Goal: Task Accomplishment & Management: Complete application form

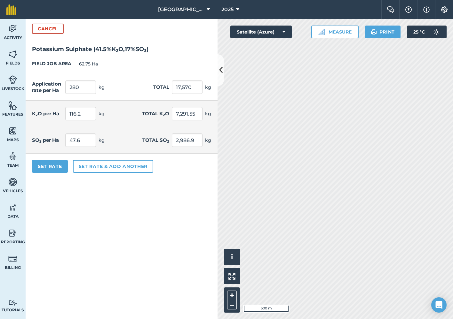
scroll to position [475, 0]
click at [84, 89] on input "280" at bounding box center [80, 87] width 31 height 13
type input "90"
type input "5,647.5"
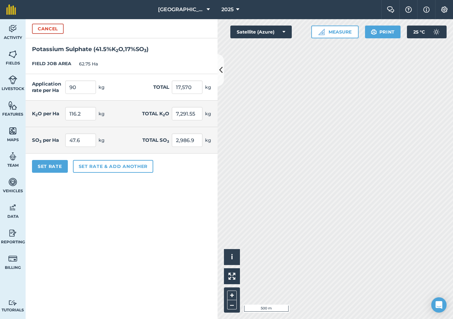
type input "37.35"
type input "2,343.713"
type input "15.3"
type input "960.075"
click at [135, 84] on div "Application rate per Ha 90 kg Total 5,647.5 kg" at bounding box center [122, 87] width 192 height 27
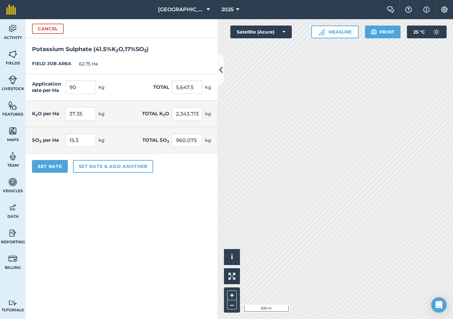
click at [49, 28] on button "Cancel" at bounding box center [48, 29] width 32 height 10
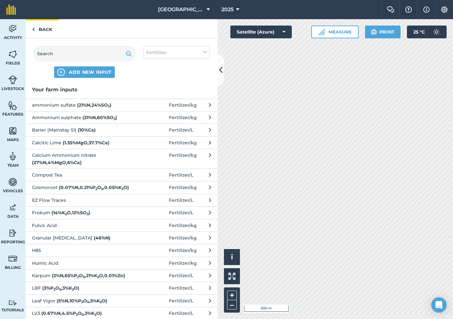
click at [40, 28] on link "Back" at bounding box center [42, 28] width 33 height 19
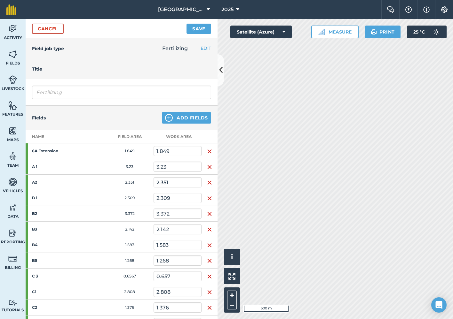
scroll to position [0, 0]
click at [79, 91] on input "Fertilizing" at bounding box center [121, 92] width 179 height 13
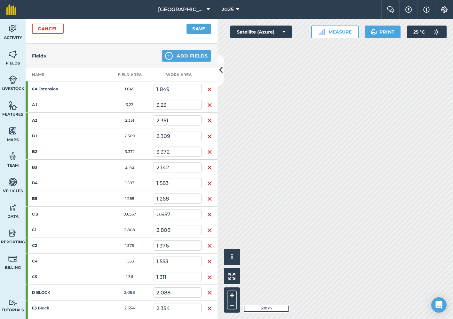
scroll to position [63, 0]
type input "Hand Application Bananas"
click at [209, 92] on img "button" at bounding box center [209, 89] width 5 height 8
click at [209, 90] on img "button" at bounding box center [209, 89] width 5 height 8
click at [209, 91] on img "button" at bounding box center [209, 89] width 5 height 8
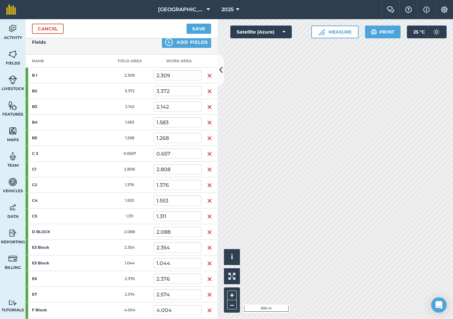
scroll to position [76, 0]
click at [208, 122] on img "button" at bounding box center [209, 122] width 5 height 8
click at [210, 123] on img "button" at bounding box center [209, 122] width 5 height 8
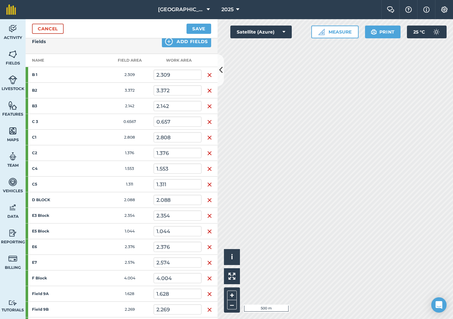
click at [210, 123] on img "button" at bounding box center [209, 122] width 5 height 8
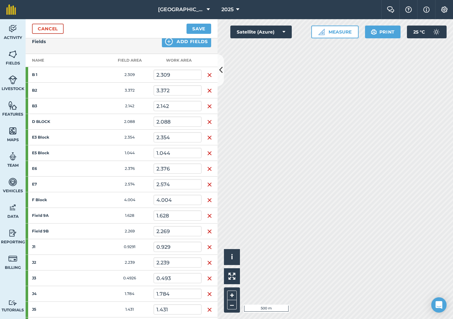
click at [209, 154] on img "button" at bounding box center [209, 154] width 5 height 8
click at [209, 155] on img "button" at bounding box center [209, 154] width 5 height 8
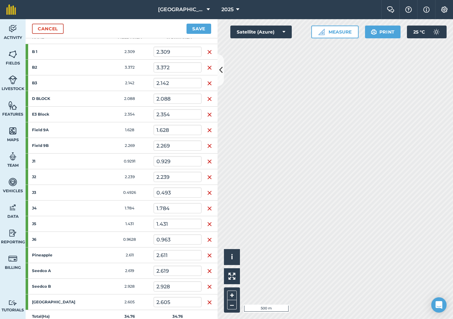
scroll to position [100, 0]
click at [210, 162] on img "button" at bounding box center [209, 161] width 5 height 8
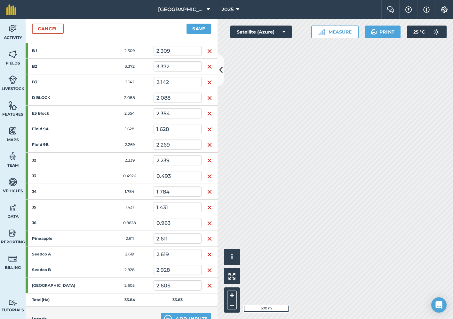
click at [210, 161] on img "button" at bounding box center [209, 161] width 5 height 8
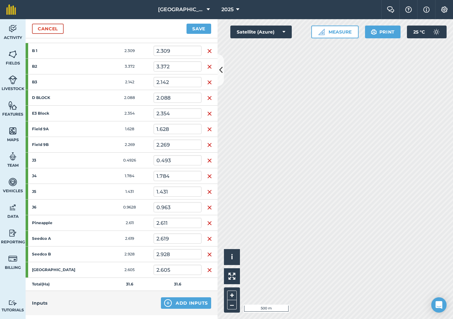
click at [209, 160] on img "button" at bounding box center [209, 161] width 5 height 8
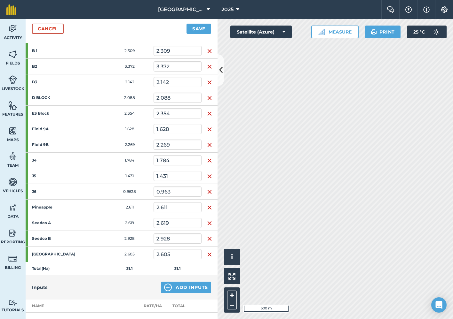
click at [210, 224] on img "button" at bounding box center [209, 224] width 5 height 8
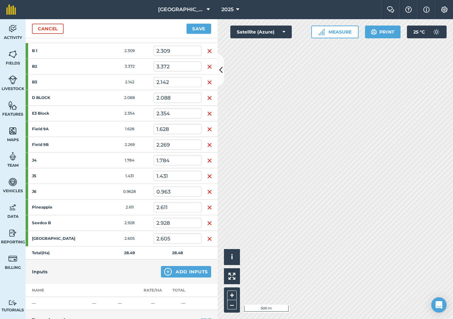
click at [210, 223] on img "button" at bounding box center [209, 224] width 5 height 8
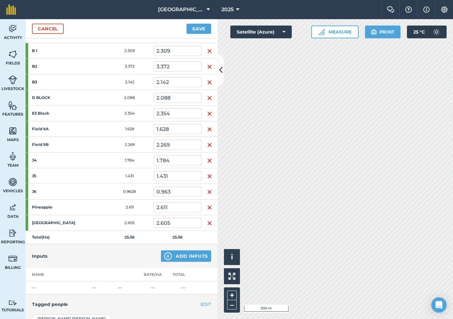
click at [202, 33] on button "Save" at bounding box center [198, 29] width 25 height 10
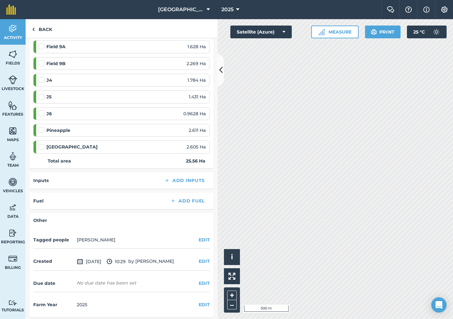
scroll to position [184, 0]
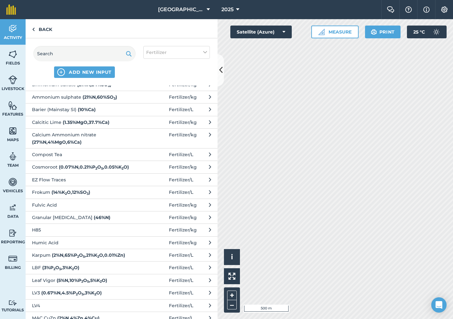
scroll to position [22, 0]
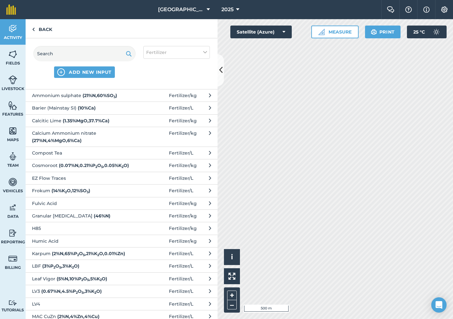
click at [82, 138] on strong "( 27 % N , 4 % MgO , 6 % Ca )" at bounding box center [57, 141] width 50 height 6
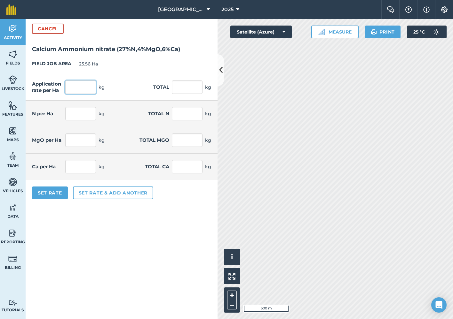
click at [86, 87] on input "text" at bounding box center [80, 87] width 31 height 13
type input "30"
type input "766.8"
type input "8.1"
type input "207.036"
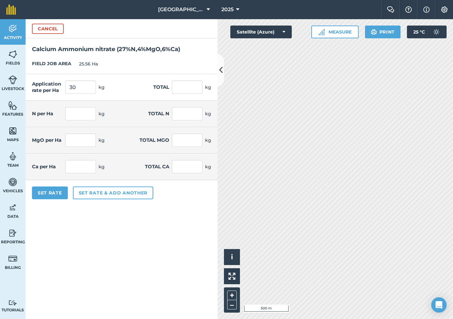
type input "1.2"
type input "30.672"
type input "1.8"
type input "46.008"
click at [103, 261] on form "Cancel Calcium Ammonium nitrate ( 27 % N , 4 % MgO , 6 % Ca ) FIELD JOB AREA 25…" at bounding box center [122, 169] width 192 height 300
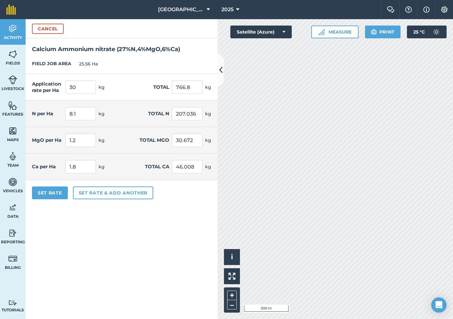
click at [53, 196] on button "Set Rate" at bounding box center [50, 193] width 36 height 13
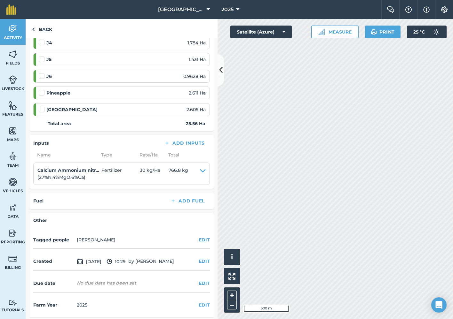
scroll to position [221, 0]
click at [201, 281] on button "EDIT" at bounding box center [204, 284] width 11 height 7
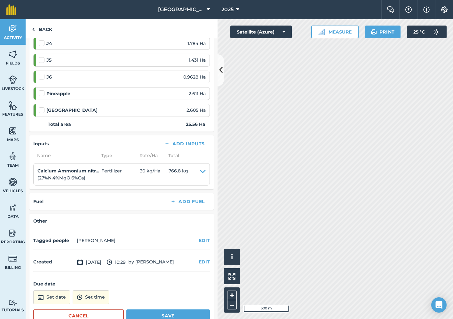
click at [50, 297] on button "Set date" at bounding box center [51, 298] width 37 height 14
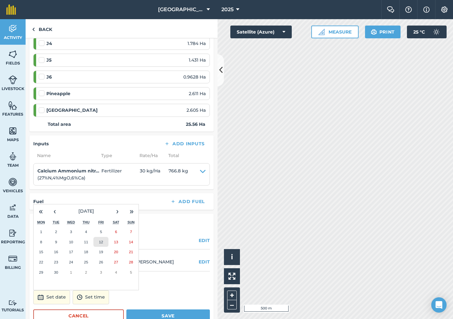
click at [99, 240] on abbr "12" at bounding box center [101, 242] width 4 height 4
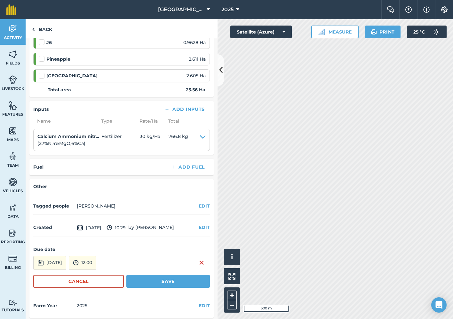
click at [150, 279] on button "Save" at bounding box center [167, 281] width 83 height 13
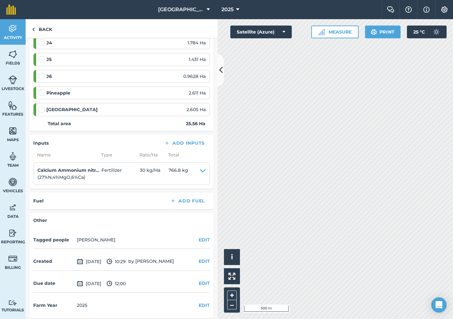
click at [202, 239] on button "EDIT" at bounding box center [204, 240] width 11 height 7
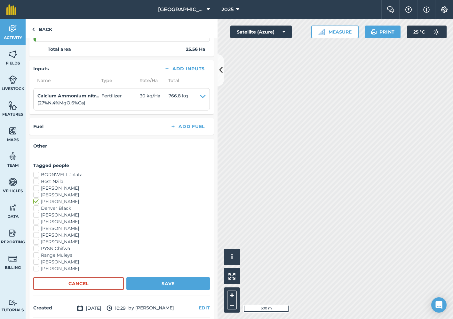
scroll to position [305, 0]
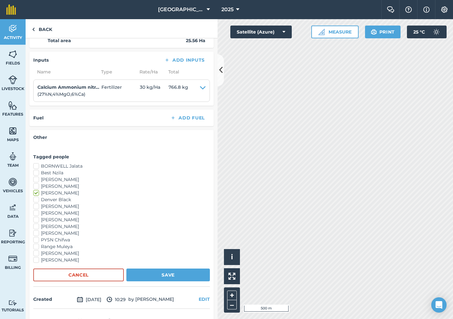
click at [37, 230] on label "[PERSON_NAME]" at bounding box center [121, 233] width 177 height 7
click at [37, 230] on input "[PERSON_NAME]" at bounding box center [35, 232] width 4 height 4
checkbox input "true"
click at [36, 224] on label "[PERSON_NAME]" at bounding box center [121, 227] width 177 height 7
click at [36, 224] on input "[PERSON_NAME]" at bounding box center [35, 226] width 4 height 4
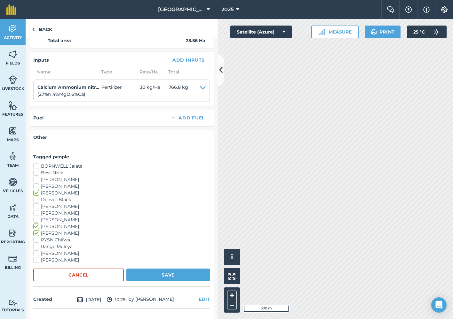
checkbox input "true"
click at [155, 271] on button "Save" at bounding box center [167, 275] width 83 height 13
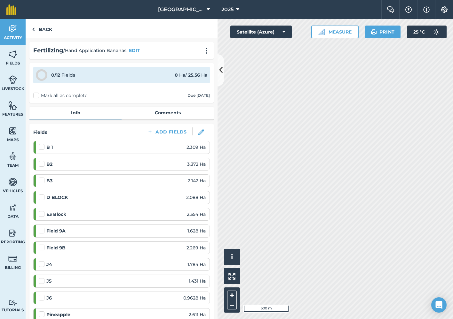
scroll to position [0, 0]
click at [41, 28] on link "Back" at bounding box center [42, 28] width 33 height 19
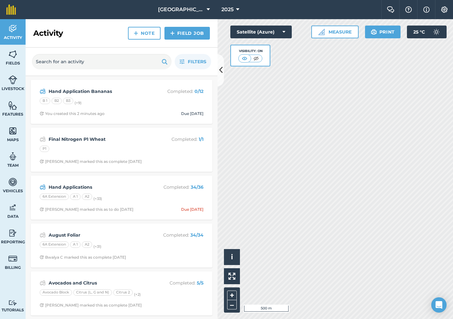
click at [185, 36] on link "Field Job" at bounding box center [186, 33] width 45 height 13
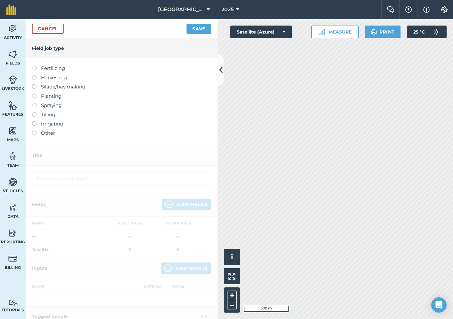
click at [33, 66] on label at bounding box center [36, 66] width 9 height 0
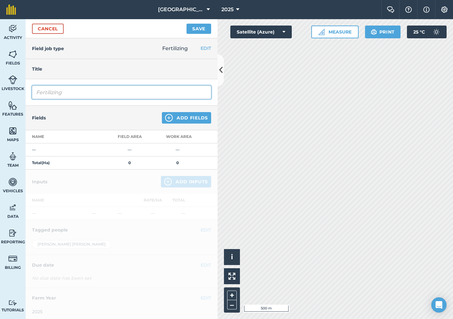
click at [76, 89] on input "Fertilizing" at bounding box center [121, 92] width 179 height 13
type input "Hand Application 2"
click at [191, 119] on button "Add Fields" at bounding box center [186, 118] width 49 height 12
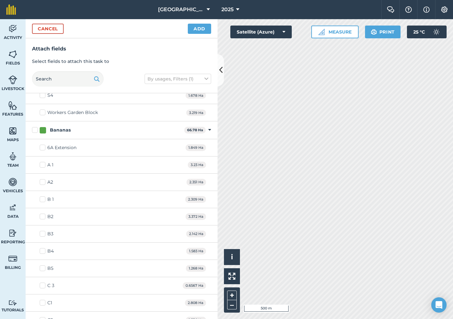
scroll to position [245, 0]
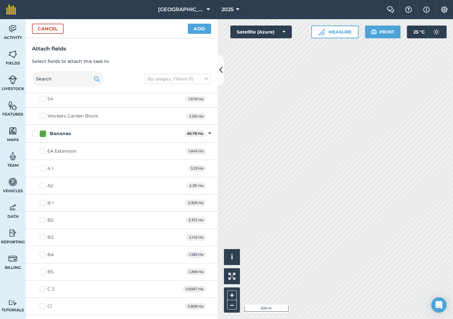
click at [36, 131] on label "Bananas" at bounding box center [107, 133] width 150 height 7
click at [36, 131] on input "Bananas" at bounding box center [34, 132] width 4 height 4
checkbox input "true"
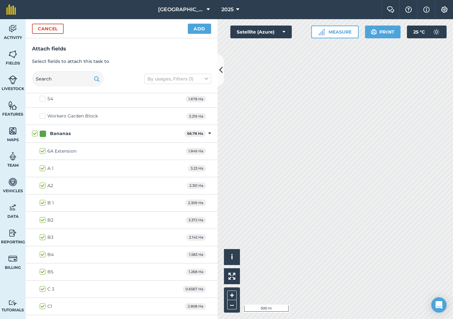
checkbox input "true"
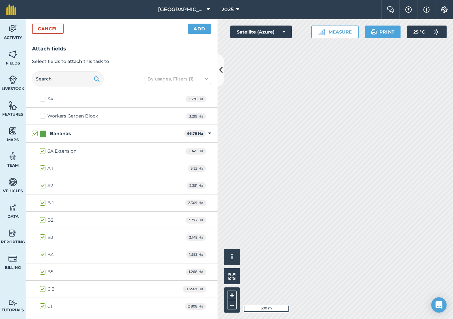
checkbox input "true"
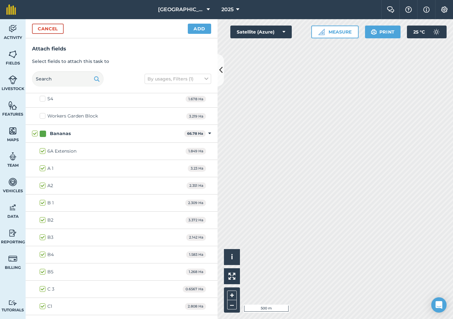
checkbox input "true"
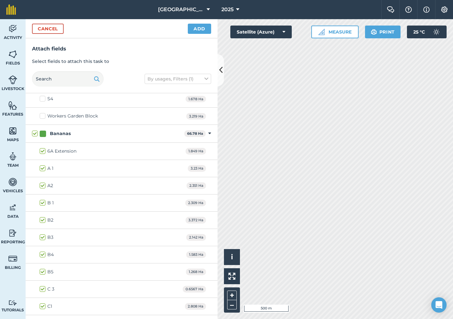
checkbox input "true"
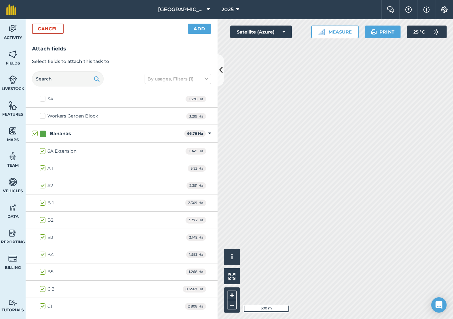
checkbox input "true"
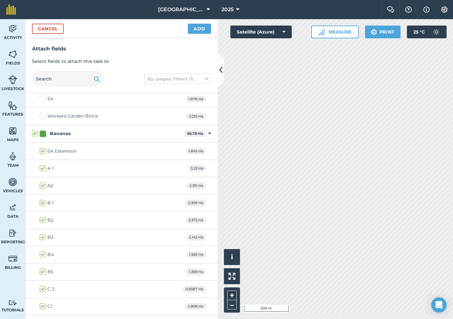
checkbox input "true"
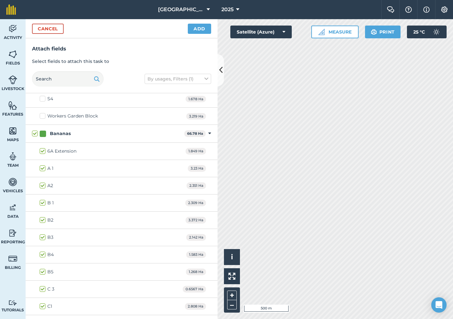
checkbox input "true"
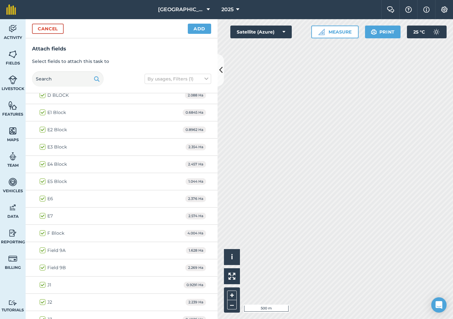
scroll to position [525, 0]
click at [42, 114] on label "E1 Block" at bounding box center [53, 113] width 26 height 7
click at [42, 114] on input "E1 Block" at bounding box center [42, 112] width 4 height 4
checkbox input "false"
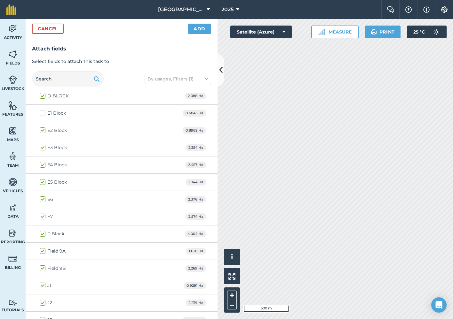
click at [42, 129] on label "E2 Block" at bounding box center [53, 130] width 27 height 7
click at [42, 129] on input "E2 Block" at bounding box center [42, 129] width 4 height 4
checkbox input "false"
click at [42, 164] on label "E4 Block" at bounding box center [53, 165] width 27 height 7
click at [42, 164] on input "E4 Block" at bounding box center [42, 164] width 4 height 4
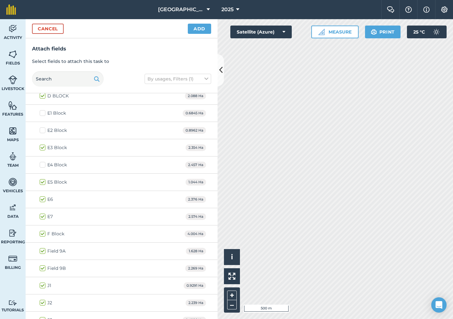
checkbox input "false"
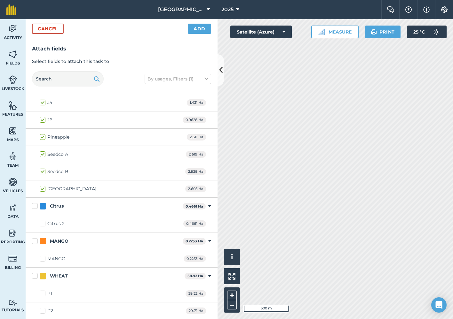
scroll to position [777, 0]
click at [199, 29] on button "Add" at bounding box center [199, 29] width 23 height 10
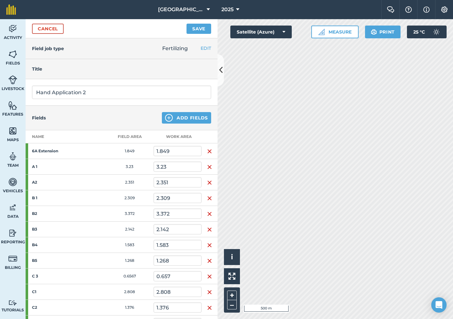
click at [186, 120] on button "Add Fields" at bounding box center [186, 118] width 49 height 12
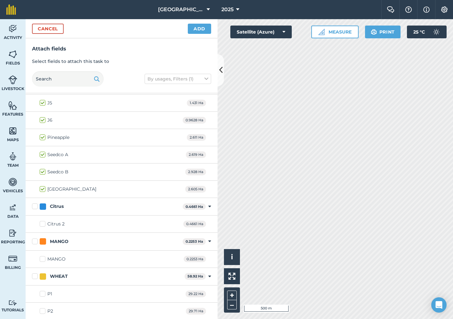
click at [197, 34] on div "Cancel Add" at bounding box center [122, 28] width 192 height 19
click at [195, 27] on button "Add" at bounding box center [199, 29] width 23 height 10
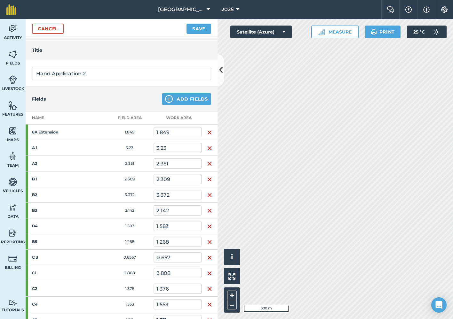
scroll to position [19, 0]
click at [192, 32] on button "Save" at bounding box center [198, 29] width 25 height 10
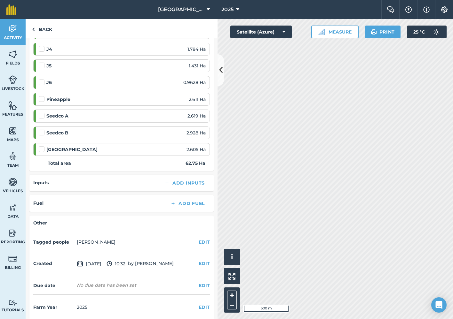
scroll to position [500, 0]
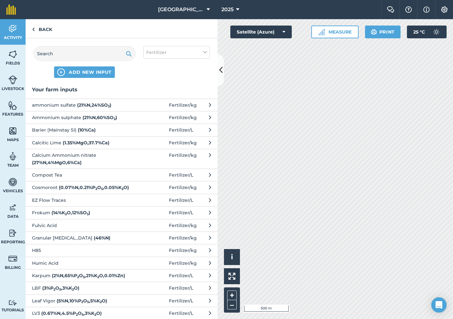
click at [55, 140] on span "Calcitic Lime ( 1.35 % MgO , 37.7 % Ca )" at bounding box center [84, 142] width 105 height 7
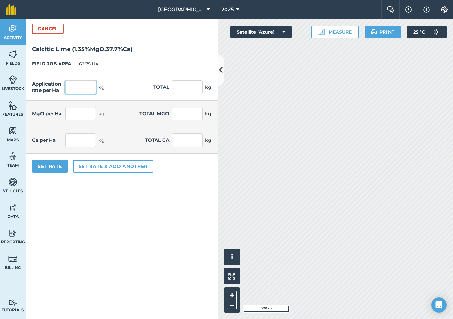
click at [79, 90] on input "text" at bounding box center [80, 87] width 31 height 13
type input "50"
type input "3,137.5"
type input "0.673"
type input "42.199"
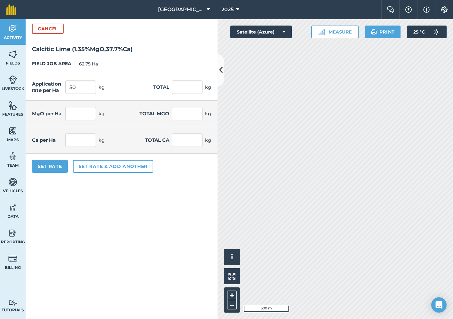
type input "18.849"
type input "1,182.775"
click at [133, 66] on div "FIELD JOB AREA 62.75 Ha" at bounding box center [122, 64] width 192 height 20
click at [89, 90] on input "50" at bounding box center [80, 87] width 31 height 13
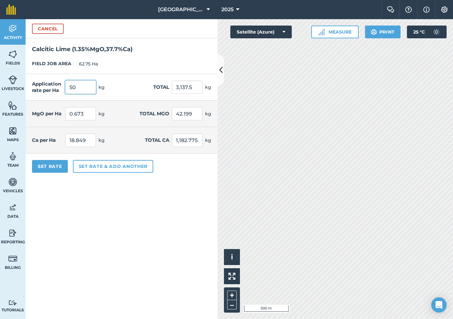
click at [89, 90] on input "50" at bounding box center [80, 87] width 31 height 13
type input "100"
type input "6,275"
type input "1.345"
type input "84.399"
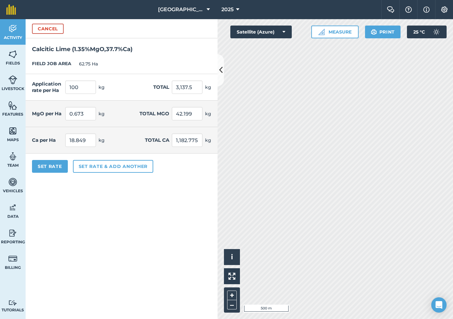
type input "37.698"
type input "2,365.55"
click at [123, 86] on div "Application rate per Ha 100 kg Total 6,275 kg" at bounding box center [122, 87] width 192 height 27
click at [55, 167] on button "Set Rate" at bounding box center [50, 166] width 36 height 13
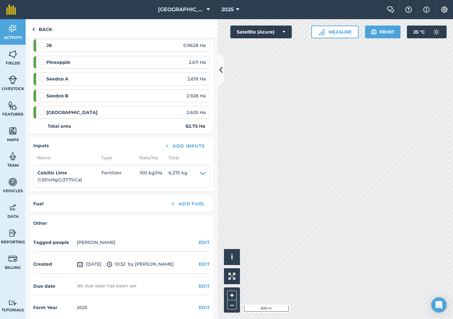
scroll to position [537, 0]
click at [204, 240] on button "EDIT" at bounding box center [204, 243] width 11 height 7
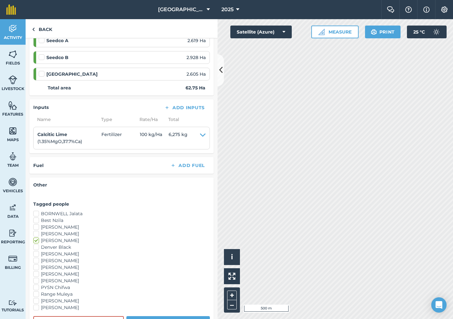
scroll to position [590, 0]
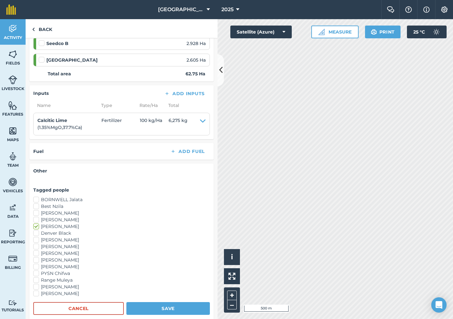
click at [36, 264] on label "[PERSON_NAME]" at bounding box center [121, 267] width 177 height 7
click at [36, 264] on input "[PERSON_NAME]" at bounding box center [35, 266] width 4 height 4
checkbox input "true"
click at [37, 257] on label "[PERSON_NAME]" at bounding box center [121, 260] width 177 height 7
click at [37, 257] on input "[PERSON_NAME]" at bounding box center [35, 259] width 4 height 4
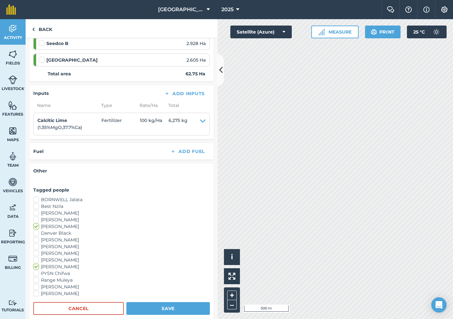
checkbox input "true"
click at [167, 303] on button "Save" at bounding box center [167, 309] width 83 height 13
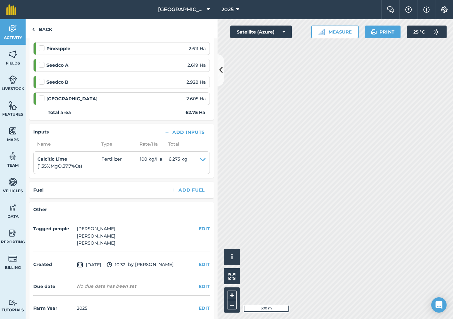
click at [202, 283] on button "EDIT" at bounding box center [204, 286] width 11 height 7
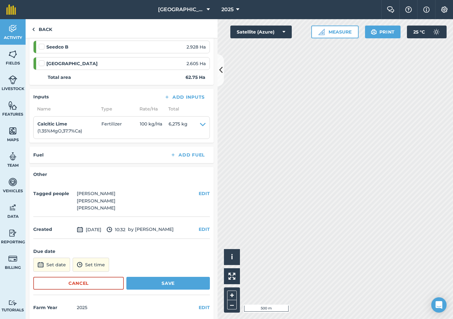
scroll to position [586, 0]
click at [61, 259] on button "Set date" at bounding box center [51, 266] width 37 height 14
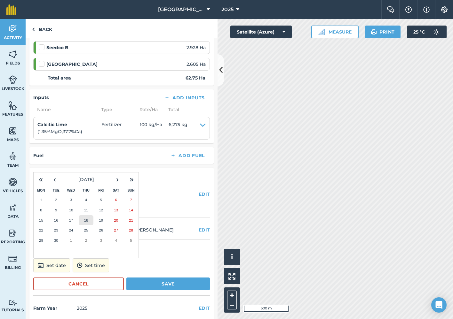
click at [83, 216] on button "18" at bounding box center [86, 221] width 15 height 10
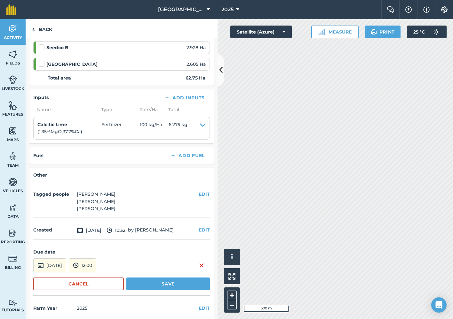
click at [153, 278] on button "Save" at bounding box center [167, 284] width 83 height 13
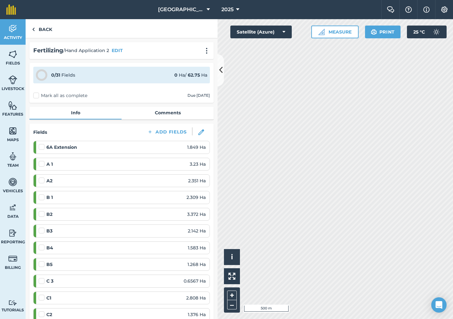
scroll to position [0, 0]
click at [43, 31] on link "Back" at bounding box center [42, 28] width 33 height 19
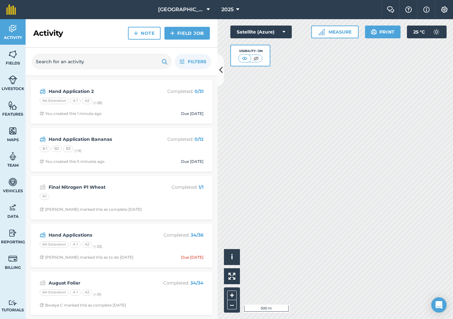
click at [207, 7] on icon at bounding box center [208, 10] width 3 height 8
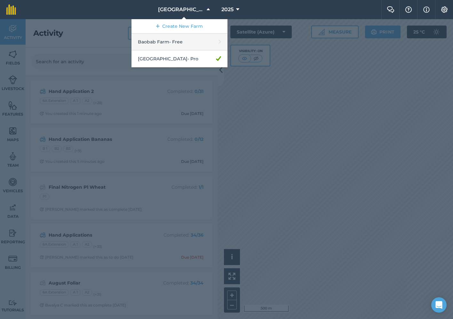
click at [182, 43] on link "Baobab Farm - Free" at bounding box center [179, 42] width 96 height 17
